Goal: Transaction & Acquisition: Purchase product/service

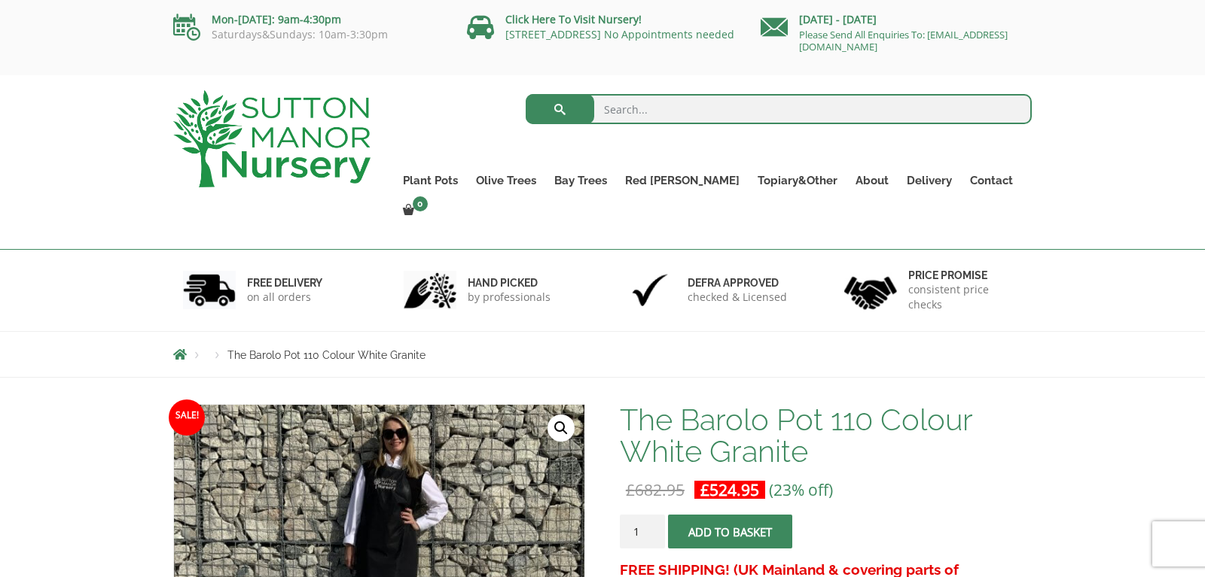
click at [607, 103] on input "search" at bounding box center [778, 109] width 507 height 30
type input "orange planter"
click at [559, 109] on span "submit" at bounding box center [559, 109] width 0 height 0
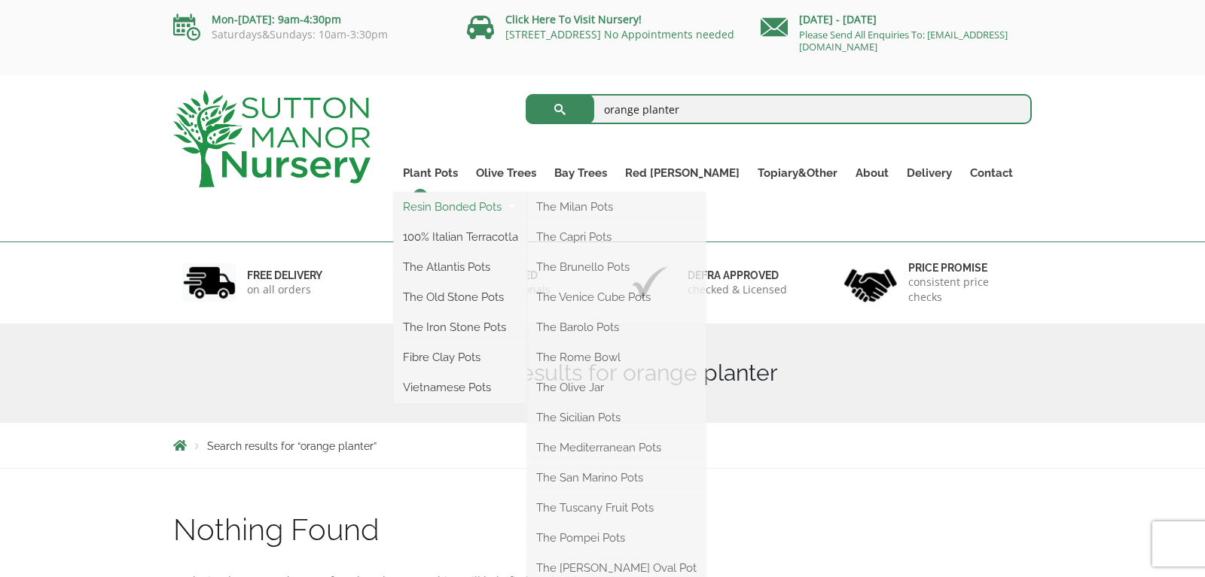
click at [469, 207] on link "Resin Bonded Pots" at bounding box center [460, 207] width 133 height 23
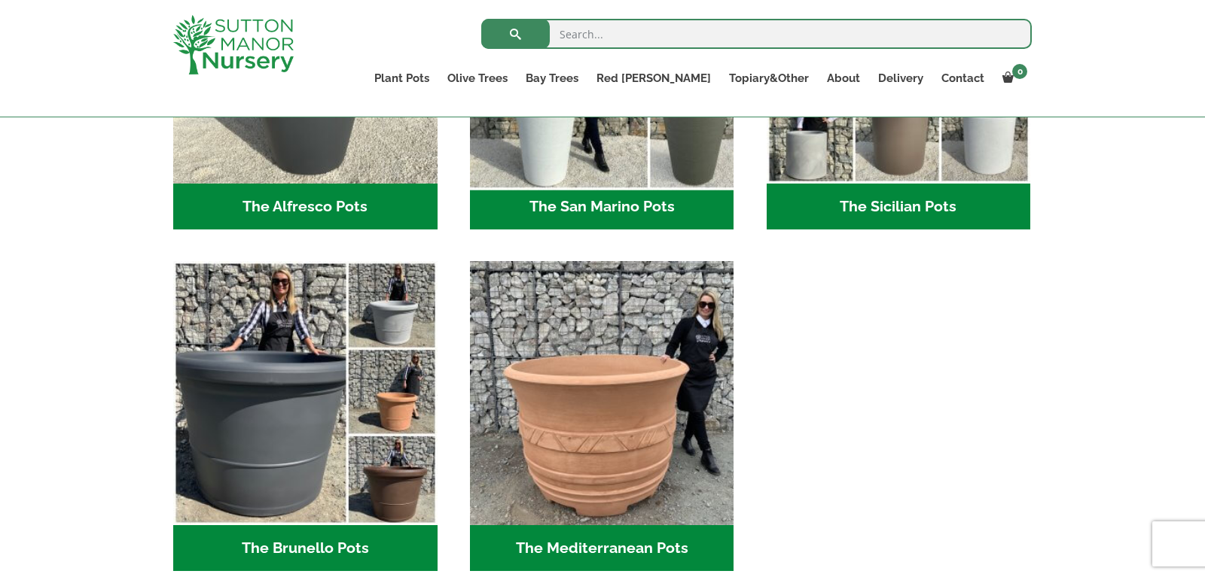
scroll to position [1816, 0]
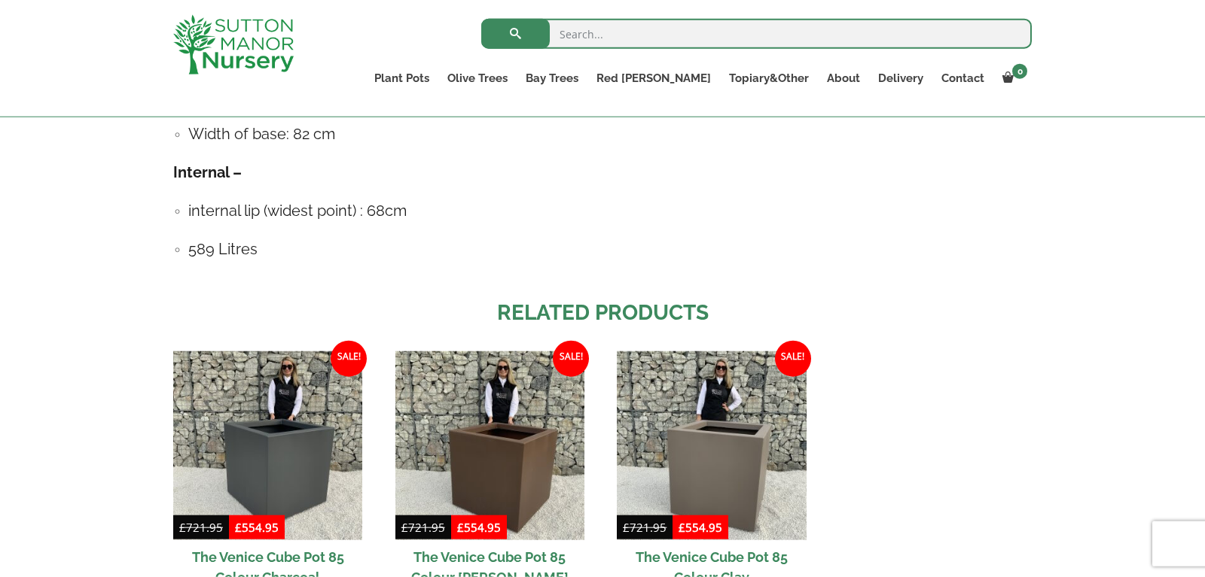
scroll to position [1229, 0]
